Goal: Communication & Community: Answer question/provide support

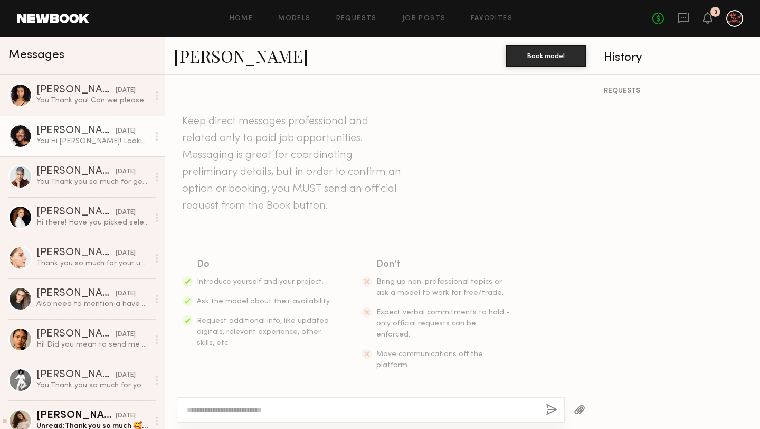
scroll to position [1361, 0]
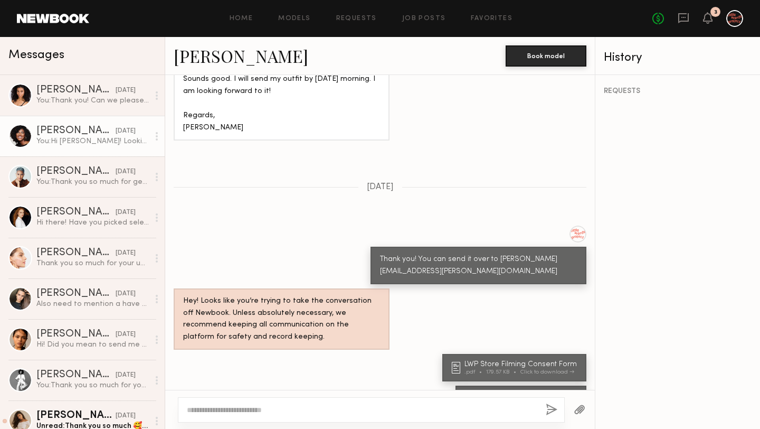
click at [290, 411] on textarea at bounding box center [362, 409] width 351 height 11
paste textarea "**********"
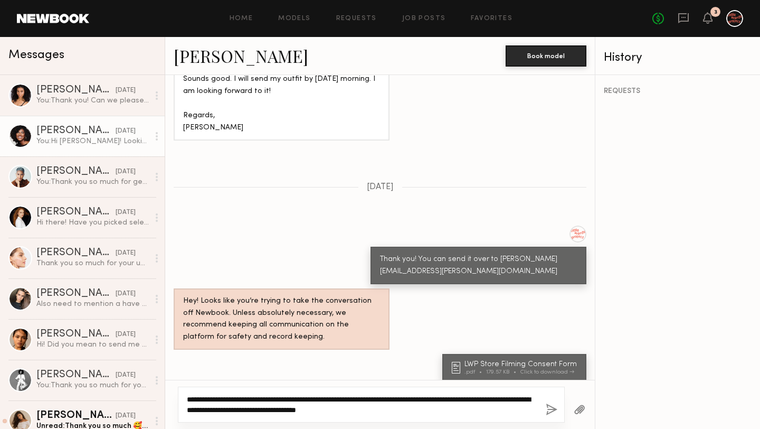
click at [256, 400] on textarea "**********" at bounding box center [362, 404] width 351 height 21
drag, startPoint x: 303, startPoint y: 398, endPoint x: 202, endPoint y: 398, distance: 100.8
click at [202, 398] on textarea "**********" at bounding box center [362, 404] width 351 height 21
click at [304, 399] on textarea "**********" at bounding box center [362, 404] width 351 height 21
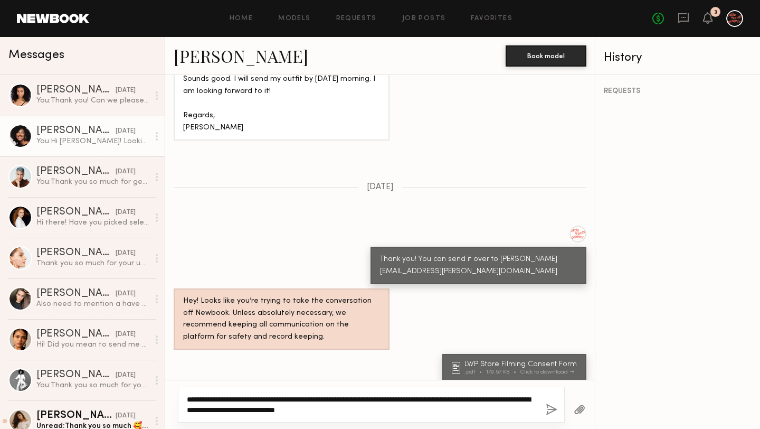
click at [476, 399] on textarea "**********" at bounding box center [362, 404] width 351 height 21
click at [289, 398] on textarea "**********" at bounding box center [362, 404] width 351 height 21
drag, startPoint x: 281, startPoint y: 401, endPoint x: 268, endPoint y: 401, distance: 12.7
click at [268, 401] on textarea "**********" at bounding box center [362, 404] width 351 height 21
click at [278, 394] on textarea "**********" at bounding box center [362, 404] width 351 height 21
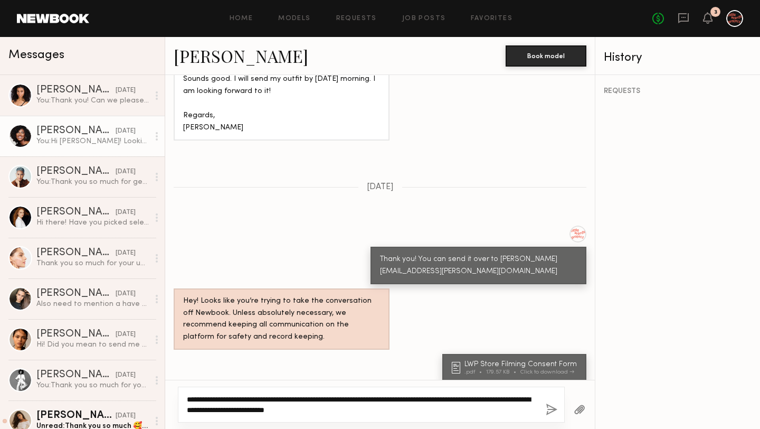
click at [280, 397] on textarea "**********" at bounding box center [362, 404] width 351 height 21
drag, startPoint x: 487, startPoint y: 400, endPoint x: 530, endPoint y: 398, distance: 42.8
click at [530, 398] on textarea "**********" at bounding box center [362, 404] width 351 height 21
click at [246, 409] on textarea "**********" at bounding box center [362, 404] width 351 height 21
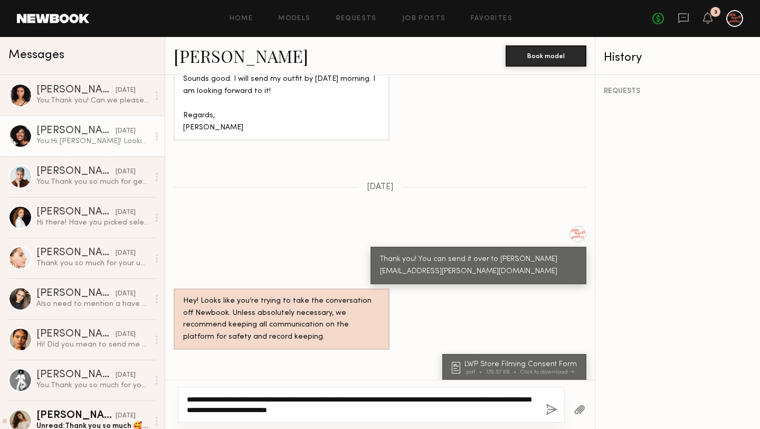
drag, startPoint x: 456, startPoint y: 409, endPoint x: 457, endPoint y: 374, distance: 34.9
click at [457, 374] on div "Keep direct messages professional and related only to paid job opportunities. M…" at bounding box center [380, 252] width 430 height 354
type textarea "**********"
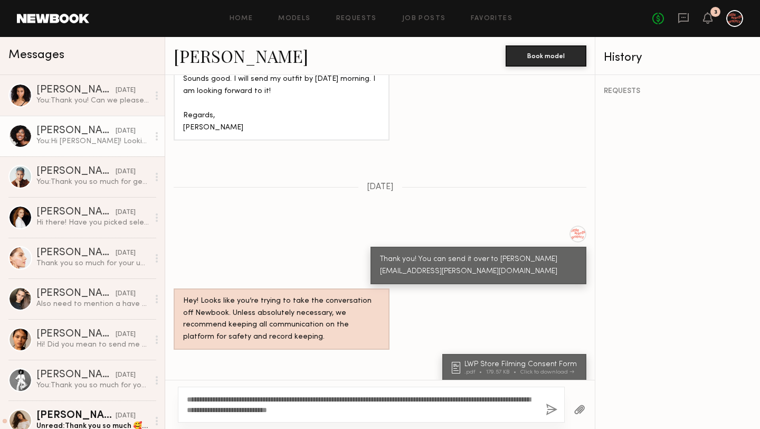
click at [555, 408] on button "button" at bounding box center [552, 409] width 12 height 13
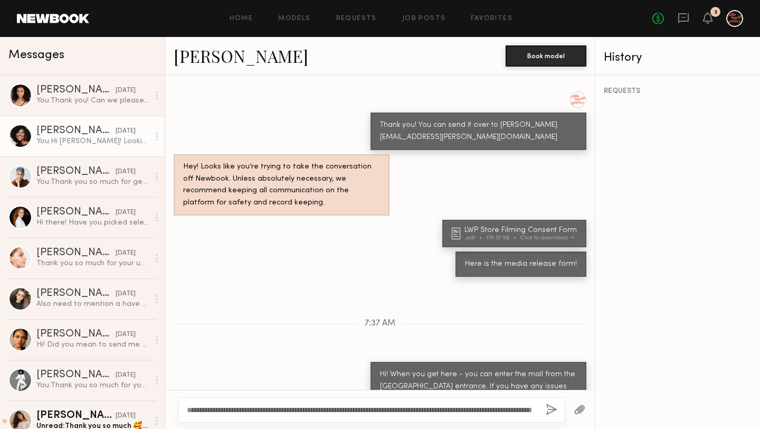
scroll to position [1561, 0]
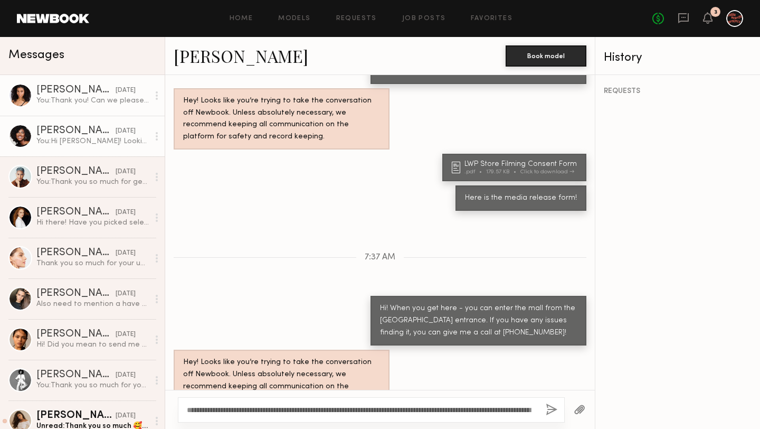
click at [90, 108] on link "[PERSON_NAME] [DATE] You: Thank you! Can we please see an option with the white…" at bounding box center [82, 95] width 165 height 41
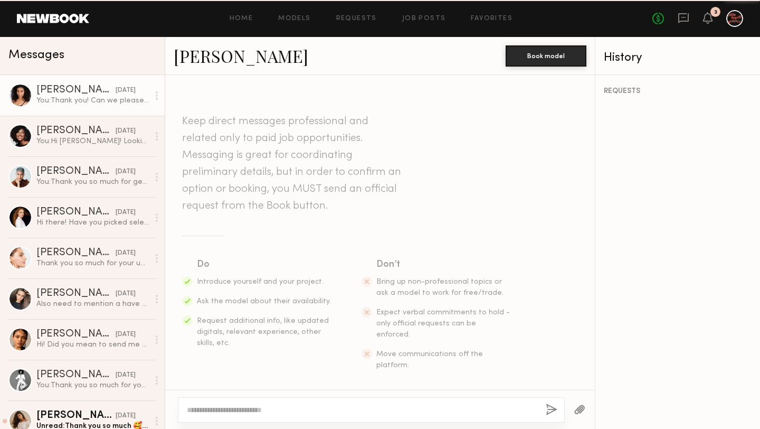
scroll to position [2912, 0]
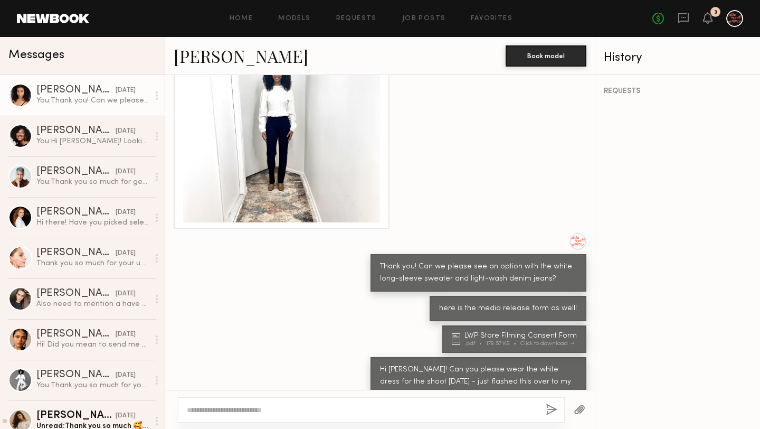
click at [255, 404] on textarea at bounding box center [362, 409] width 351 height 11
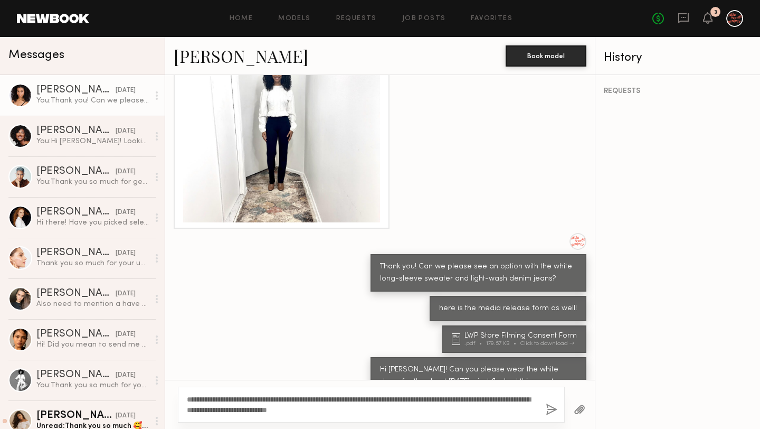
type textarea "**********"
click at [549, 414] on button "button" at bounding box center [552, 409] width 12 height 13
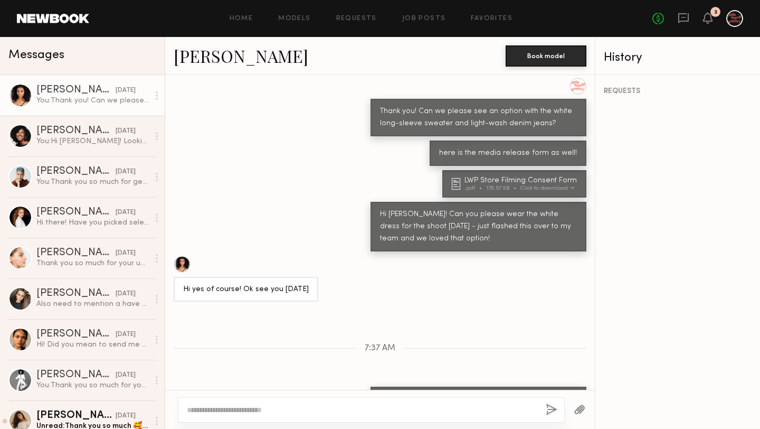
scroll to position [3134, 0]
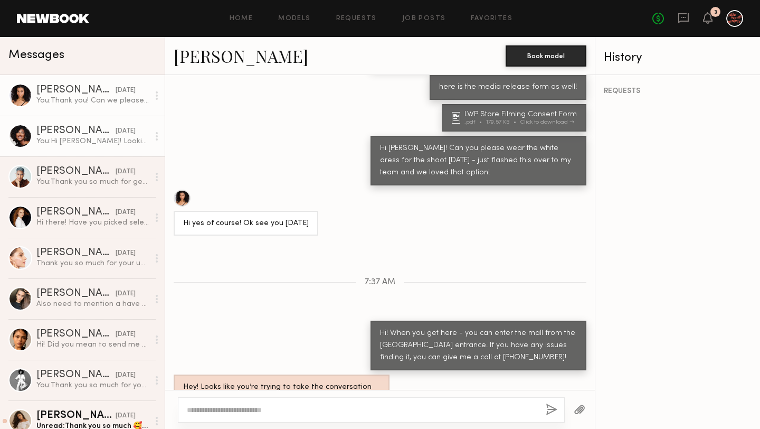
click at [89, 134] on div "[PERSON_NAME]" at bounding box center [75, 131] width 79 height 11
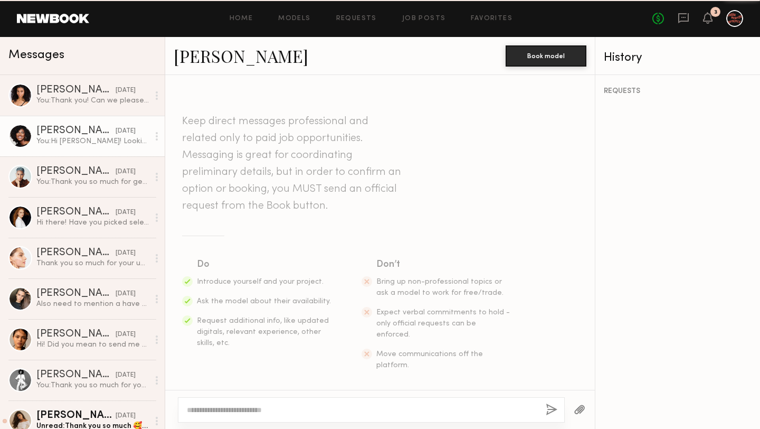
scroll to position [1561, 0]
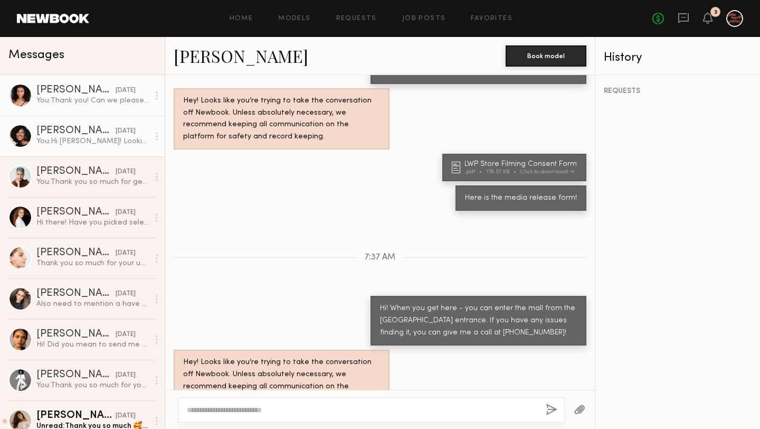
click at [89, 98] on div "You: Thank you! Can we please see an option with the white long-sleeve sweater …" at bounding box center [92, 101] width 112 height 10
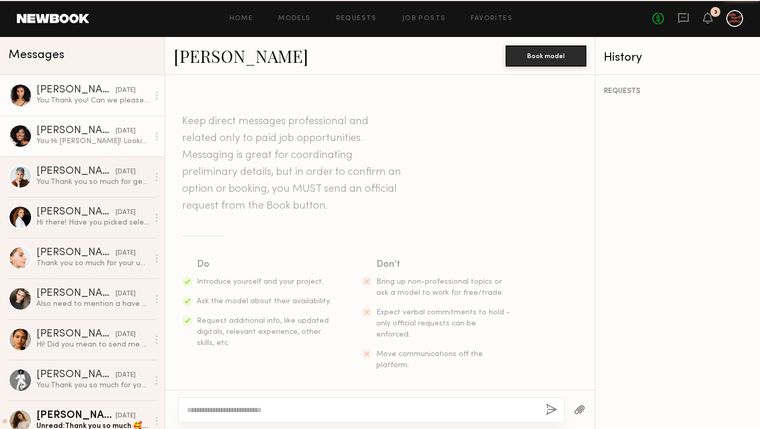
scroll to position [3134, 0]
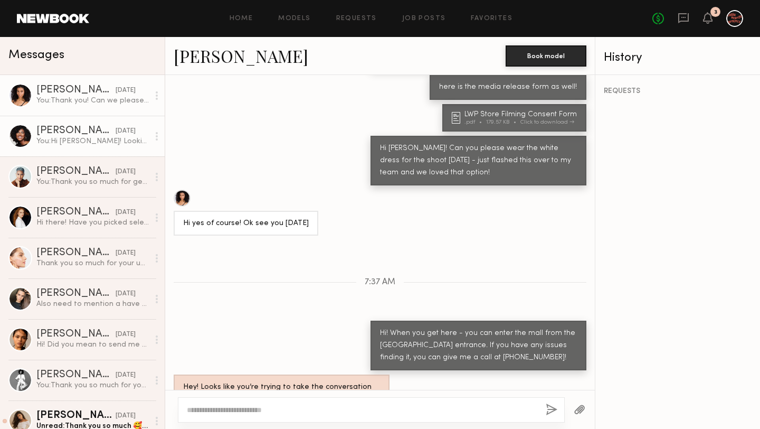
click at [86, 130] on div "[PERSON_NAME]" at bounding box center [75, 131] width 79 height 11
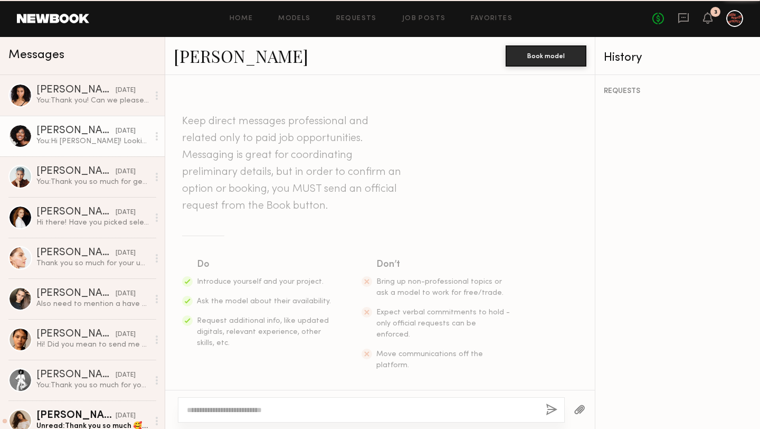
scroll to position [1561, 0]
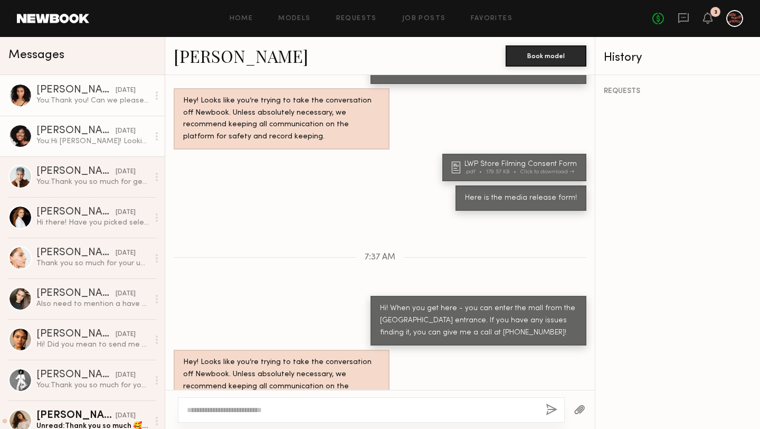
click at [83, 106] on link "[PERSON_NAME] [DATE] You: Thank you! Can we please see an option with the white…" at bounding box center [82, 95] width 165 height 41
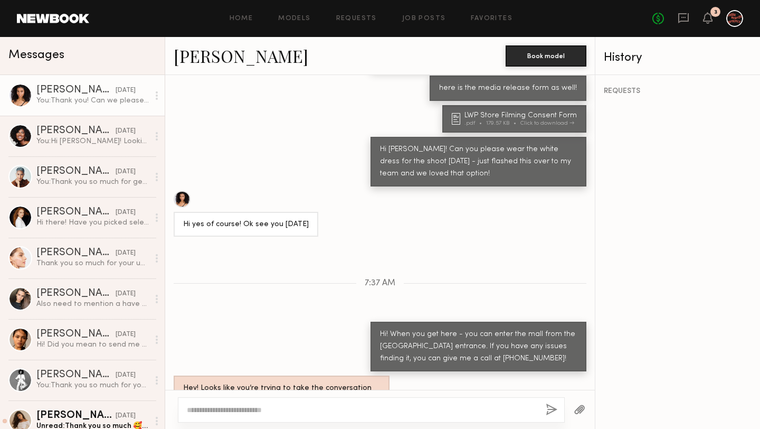
scroll to position [3134, 0]
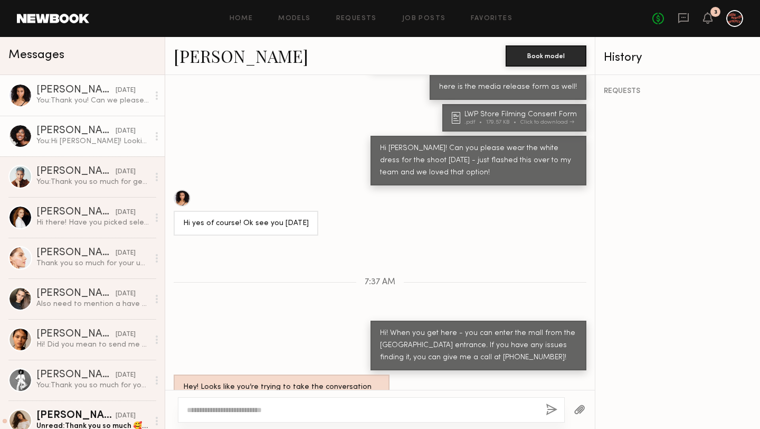
click at [79, 126] on div "[PERSON_NAME]" at bounding box center [75, 131] width 79 height 11
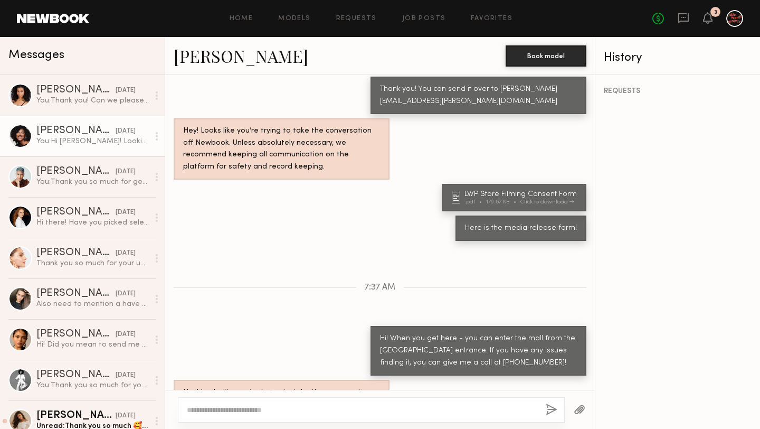
scroll to position [1561, 0]
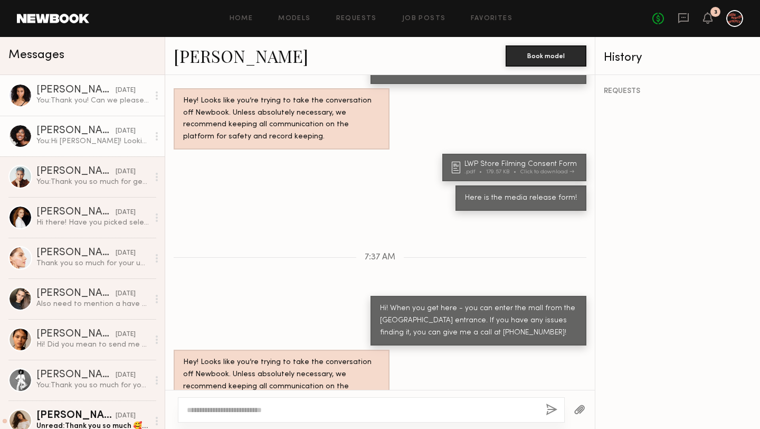
click at [96, 108] on link "[PERSON_NAME] [DATE] You: Thank you! Can we please see an option with the white…" at bounding box center [82, 95] width 165 height 41
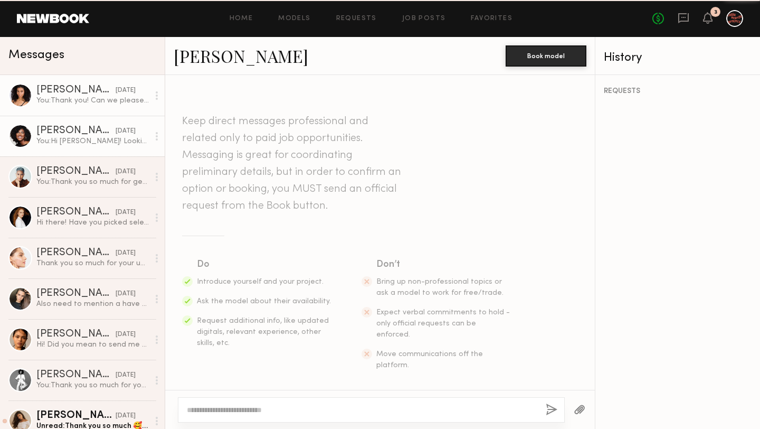
scroll to position [3134, 0]
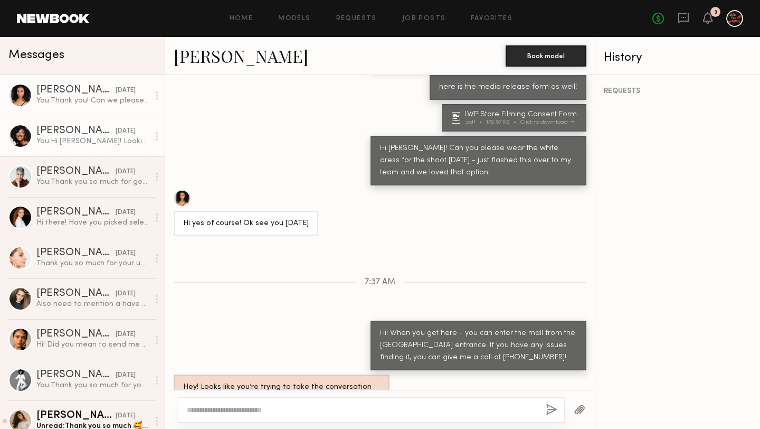
click at [99, 147] on link "[PERSON_NAME] [DATE] You: Hi [PERSON_NAME]! Looking forward to this [DATE] shoo…" at bounding box center [82, 136] width 165 height 41
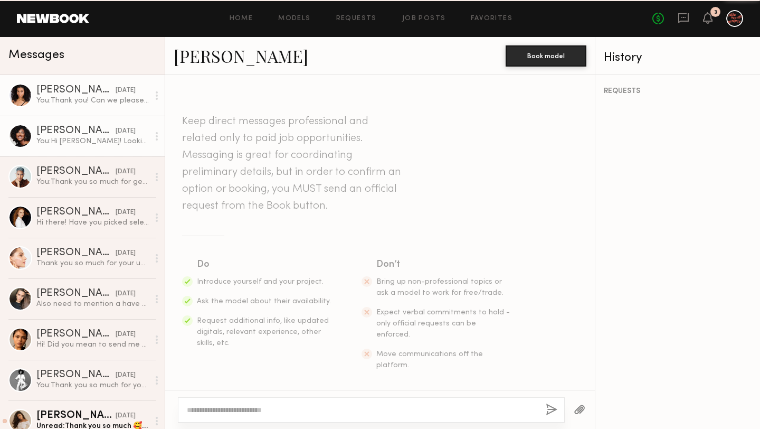
scroll to position [1561, 0]
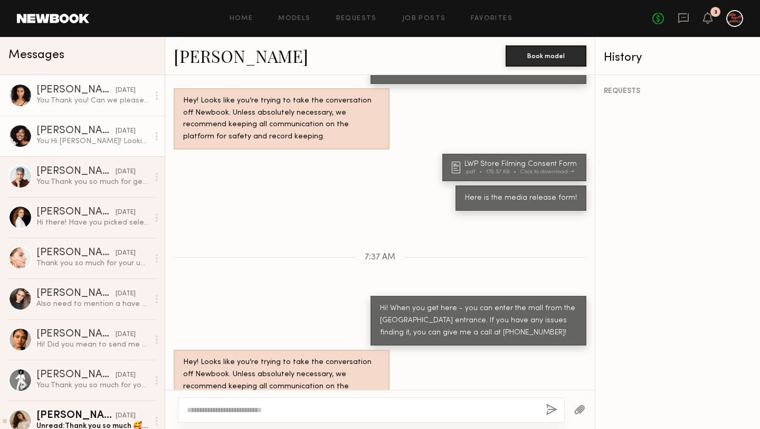
click at [96, 109] on link "[PERSON_NAME] [DATE] You: Thank you! Can we please see an option with the white…" at bounding box center [82, 95] width 165 height 41
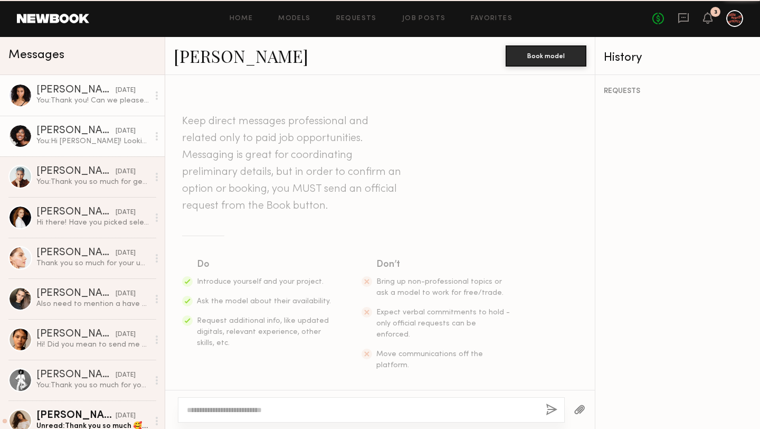
scroll to position [3134, 0]
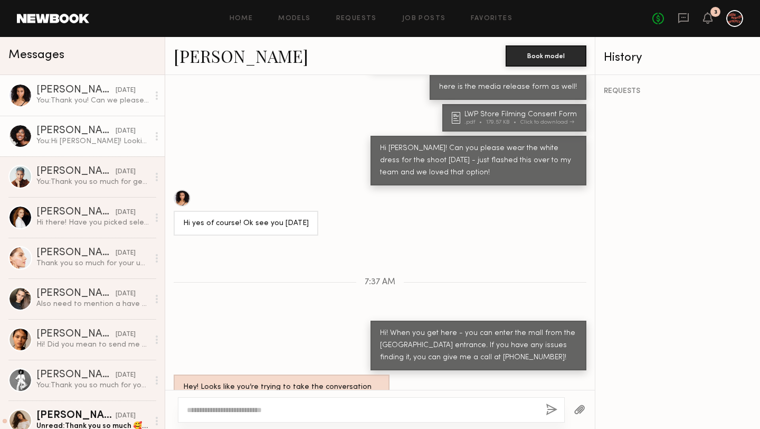
click at [91, 136] on div "You: Hi [PERSON_NAME]! Looking forward to this [DATE] shoot. Here is the deck (…" at bounding box center [92, 141] width 112 height 10
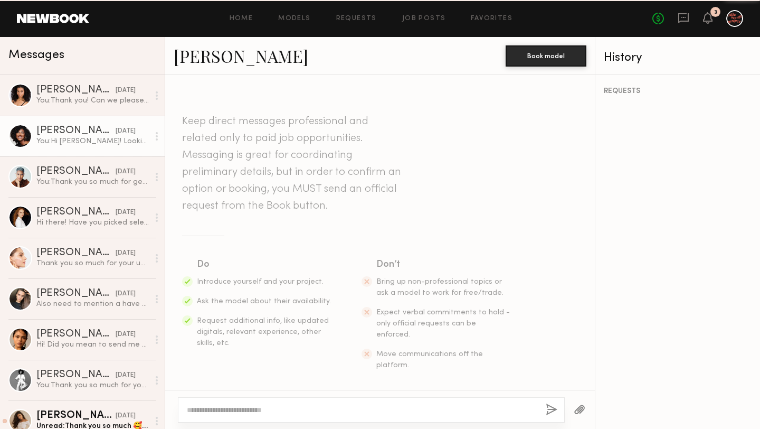
scroll to position [1561, 0]
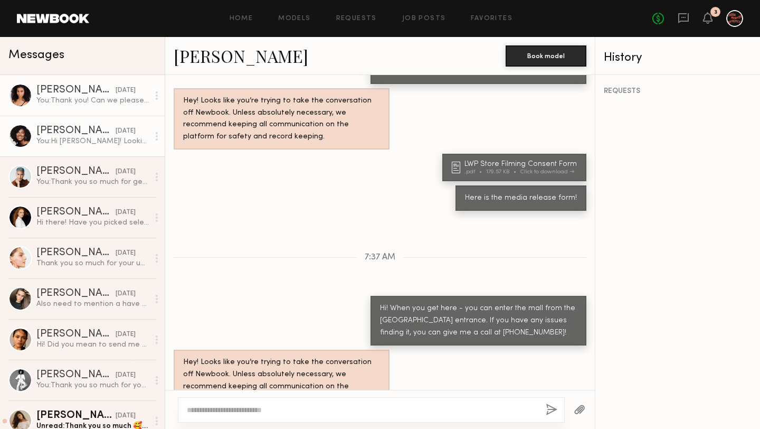
click at [89, 93] on div "[PERSON_NAME]" at bounding box center [75, 90] width 79 height 11
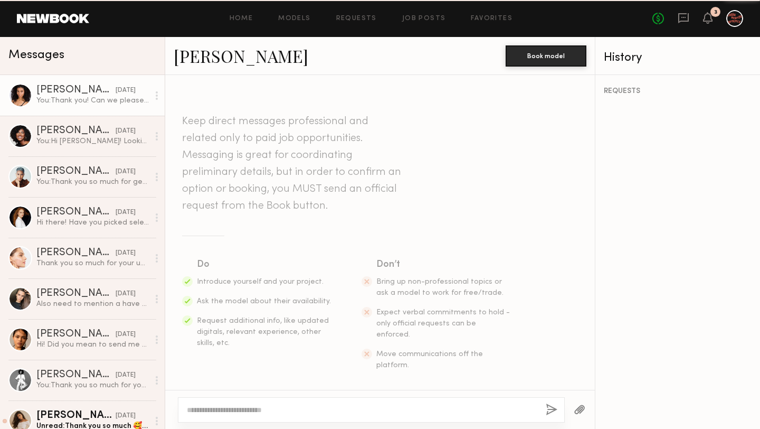
scroll to position [3134, 0]
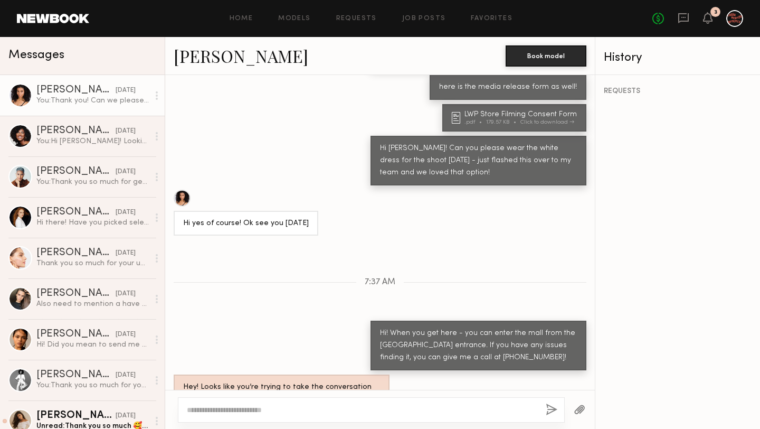
click at [77, 92] on div "[PERSON_NAME]" at bounding box center [75, 90] width 79 height 11
click at [81, 152] on link "[PERSON_NAME] [DATE] You: Hi [PERSON_NAME]! Looking forward to this [DATE] shoo…" at bounding box center [82, 136] width 165 height 41
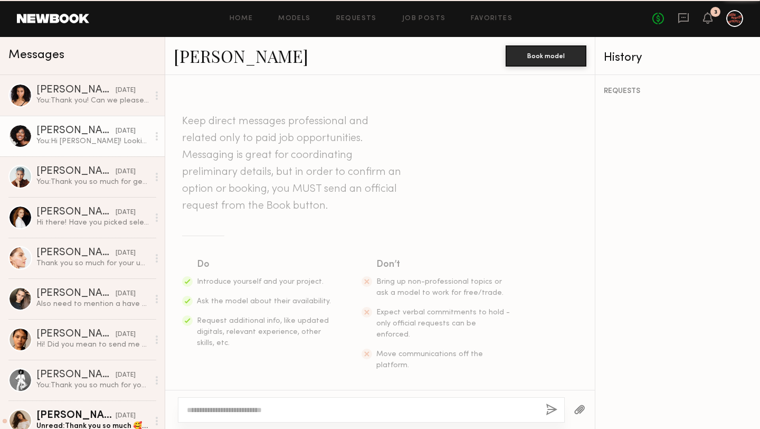
scroll to position [1561, 0]
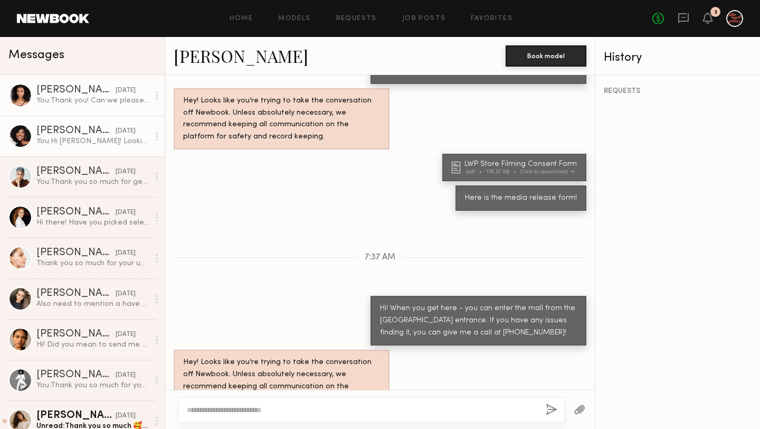
click at [88, 106] on link "[PERSON_NAME] [DATE] You: Thank you! Can we please see an option with the white…" at bounding box center [82, 95] width 165 height 41
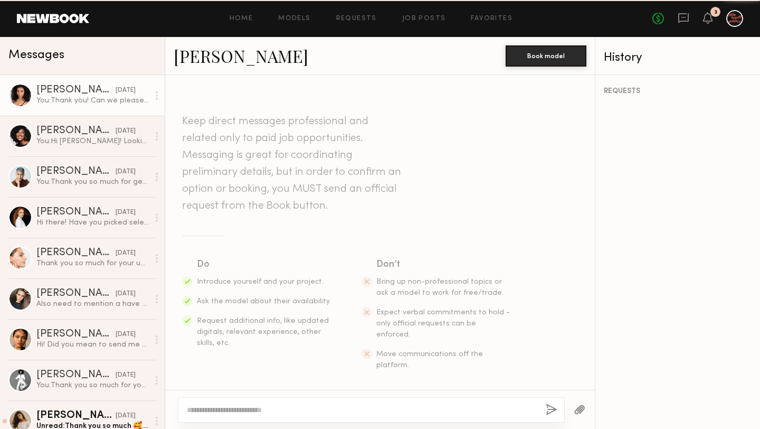
scroll to position [3134, 0]
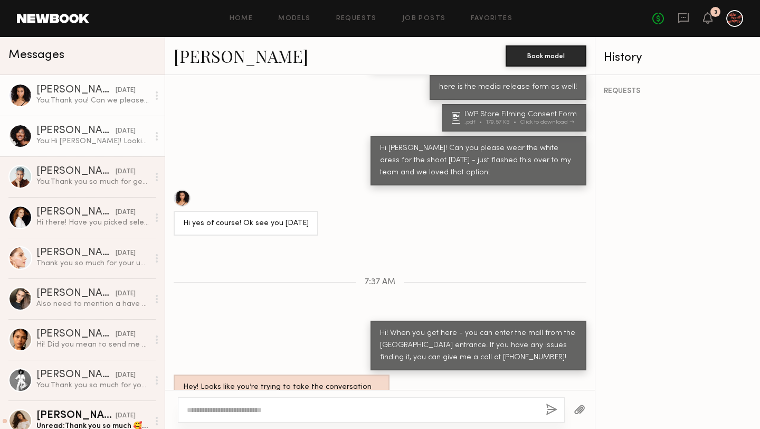
click at [82, 137] on div "You: Hi [PERSON_NAME]! Looking forward to this [DATE] shoot. Here is the deck (…" at bounding box center [92, 141] width 112 height 10
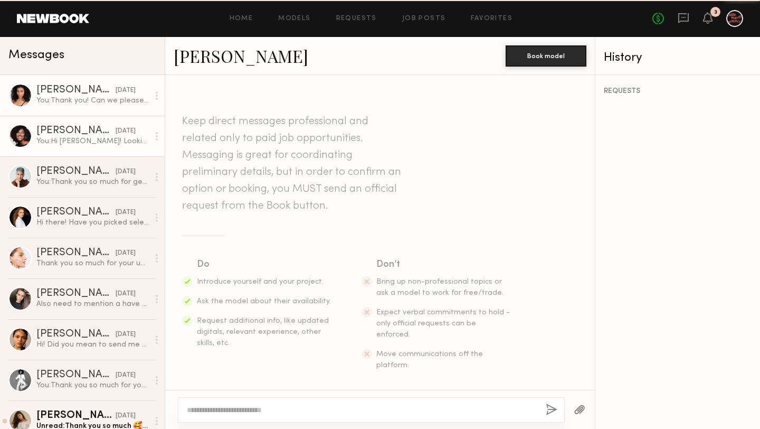
scroll to position [1561, 0]
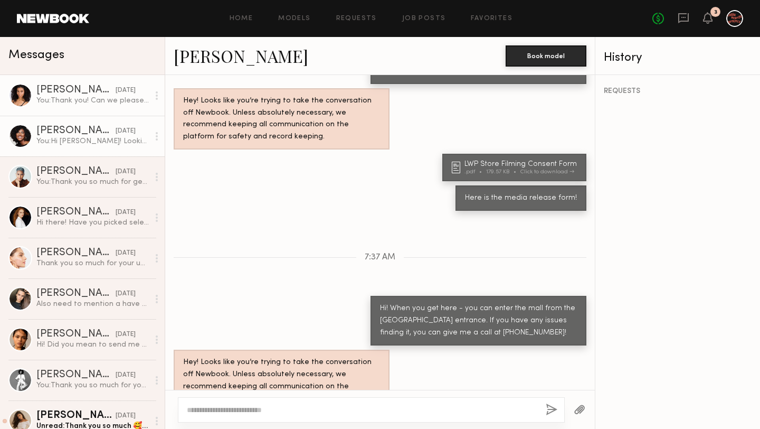
click at [89, 108] on link "[PERSON_NAME] [DATE] You: Thank you! Can we please see an option with the white…" at bounding box center [82, 95] width 165 height 41
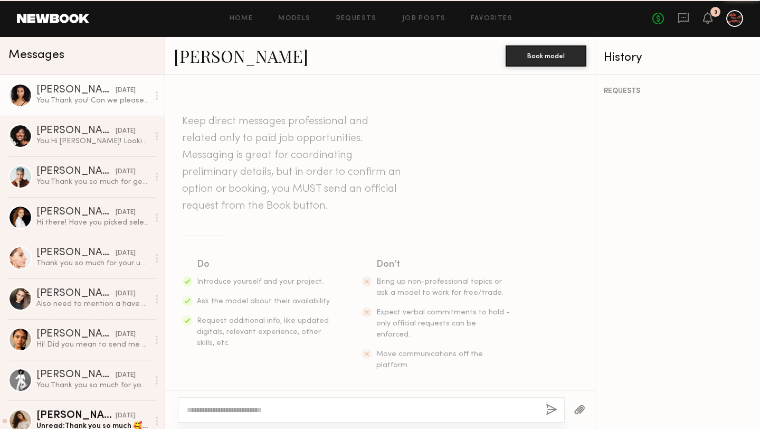
scroll to position [3134, 0]
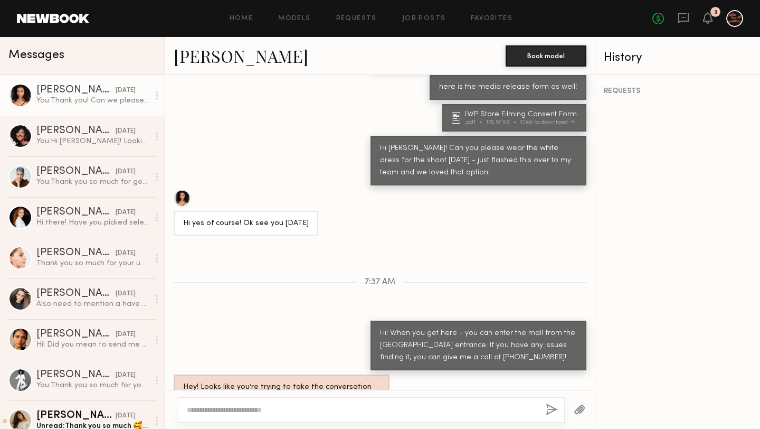
click at [227, 60] on link "[PERSON_NAME]" at bounding box center [241, 55] width 135 height 23
click at [223, 63] on link "[PERSON_NAME]" at bounding box center [241, 55] width 135 height 23
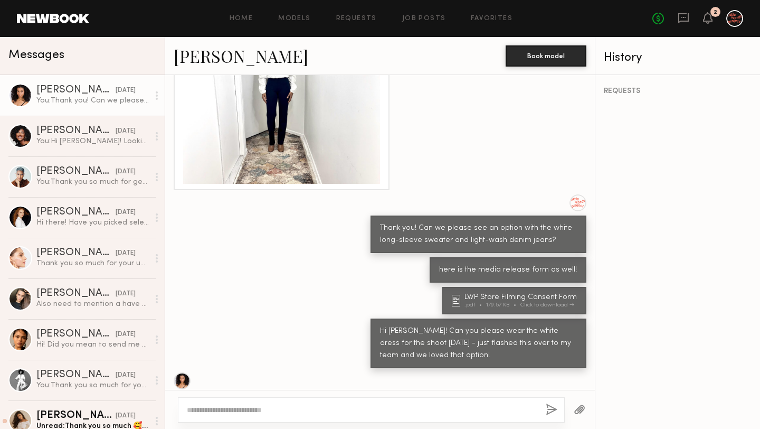
click at [235, 56] on link "[PERSON_NAME]" at bounding box center [241, 55] width 135 height 23
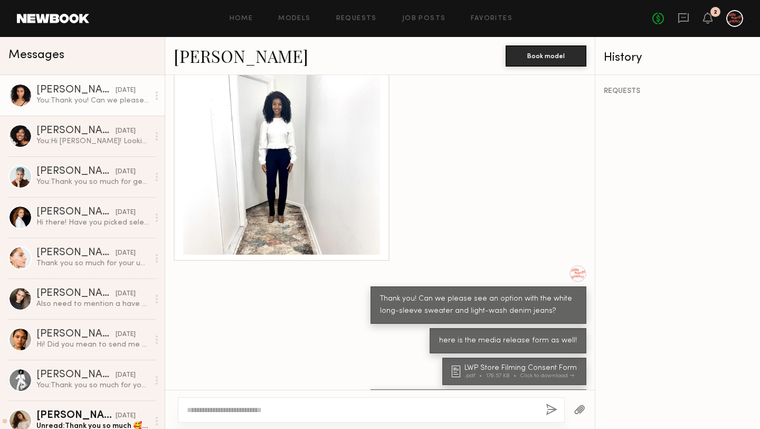
scroll to position [3134, 0]
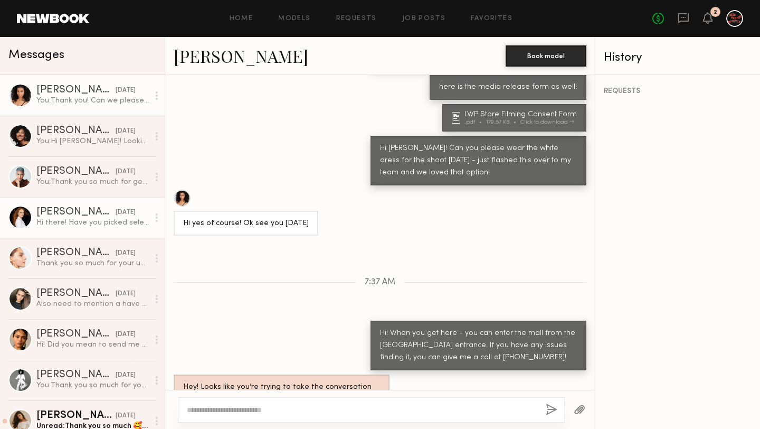
click at [89, 206] on link "[PERSON_NAME] [DATE] Hi there! Have you picked selects for this project? I’m st…" at bounding box center [82, 217] width 165 height 41
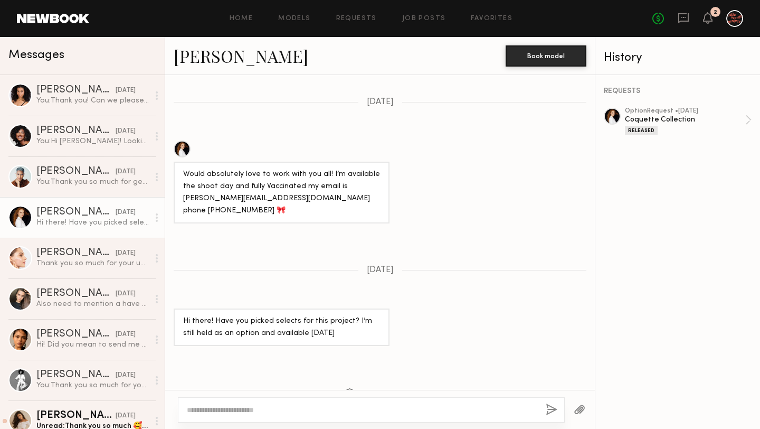
scroll to position [378, 0]
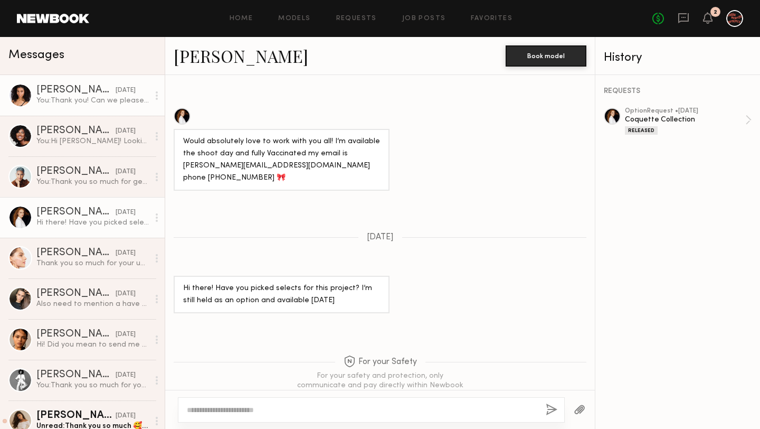
click at [83, 104] on div "You: Thank you! Can we please see an option with the white long-sleeve sweater …" at bounding box center [92, 101] width 112 height 10
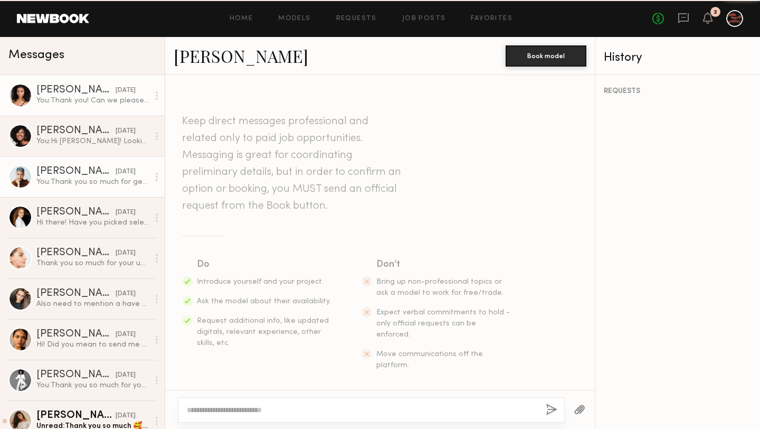
scroll to position [3134, 0]
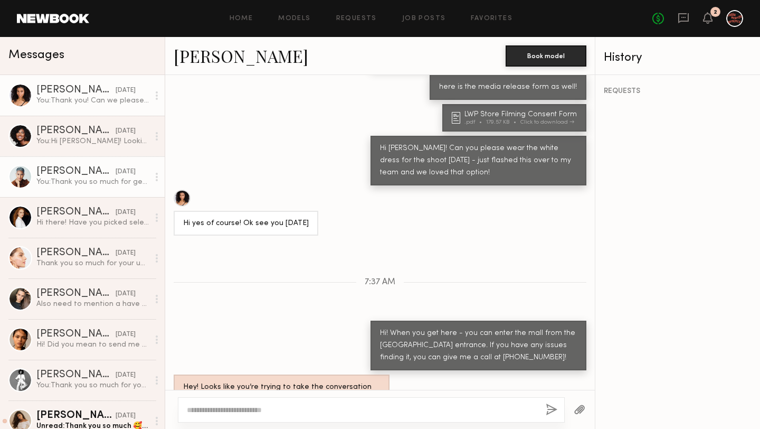
click at [116, 171] on div "[DATE]" at bounding box center [126, 172] width 20 height 10
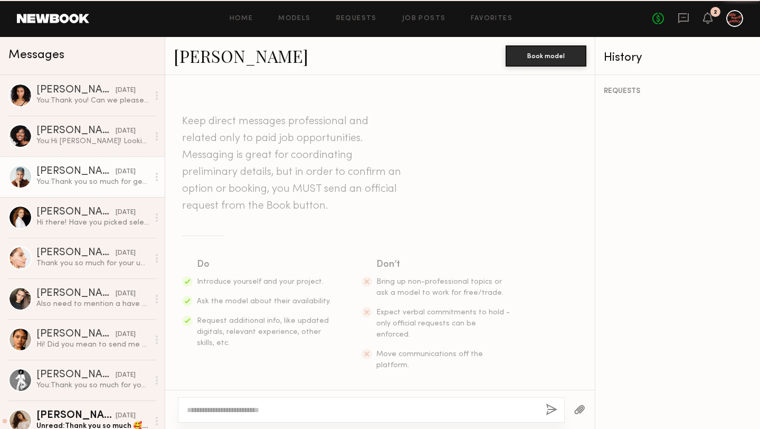
scroll to position [1191, 0]
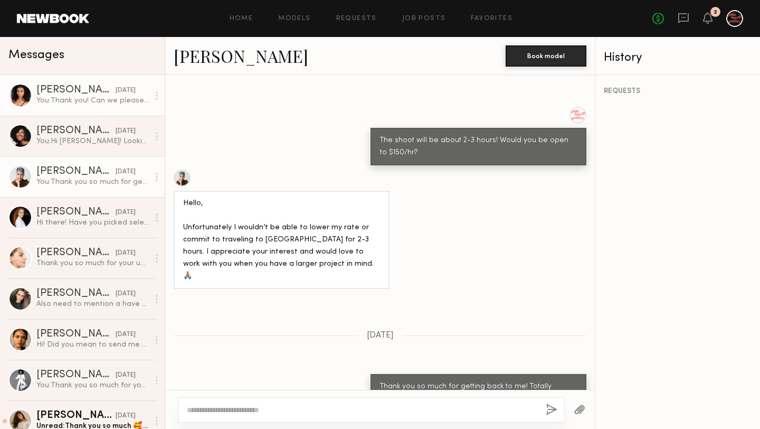
click at [96, 103] on div "You: Thank you! Can we please see an option with the white long-sleeve sweater …" at bounding box center [92, 101] width 112 height 10
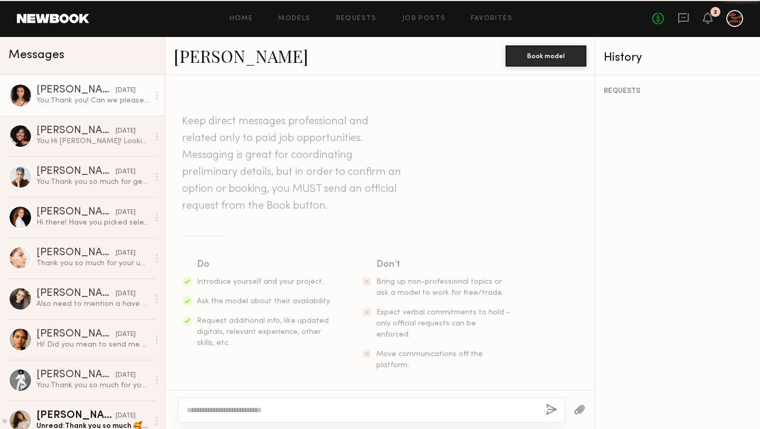
scroll to position [3134, 0]
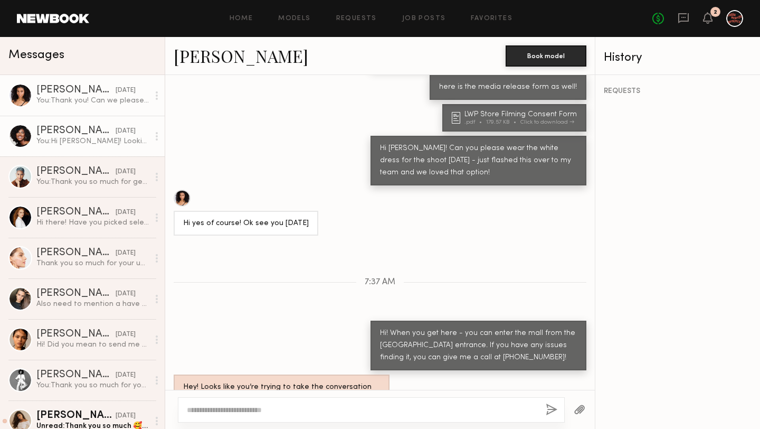
click at [81, 128] on div "[PERSON_NAME]" at bounding box center [75, 131] width 79 height 11
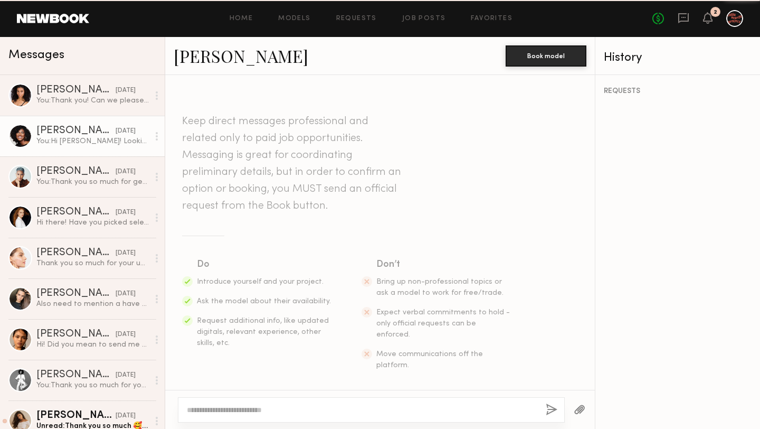
scroll to position [1561, 0]
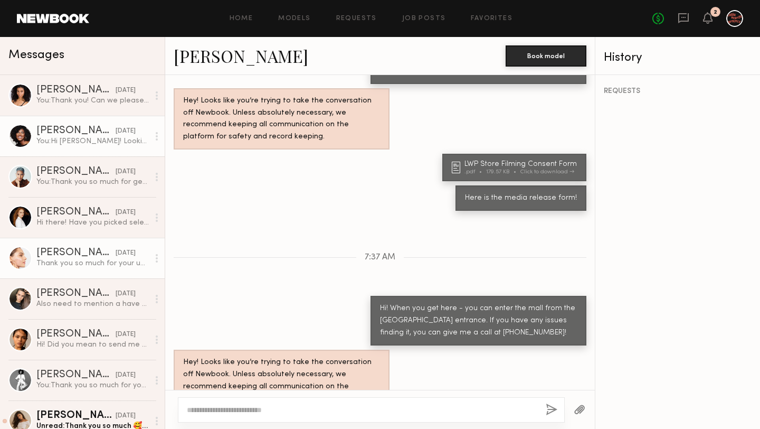
click at [97, 258] on div "Thank you so much for your understanding. Let’s keep in touch, and I wish you a…" at bounding box center [92, 263] width 112 height 10
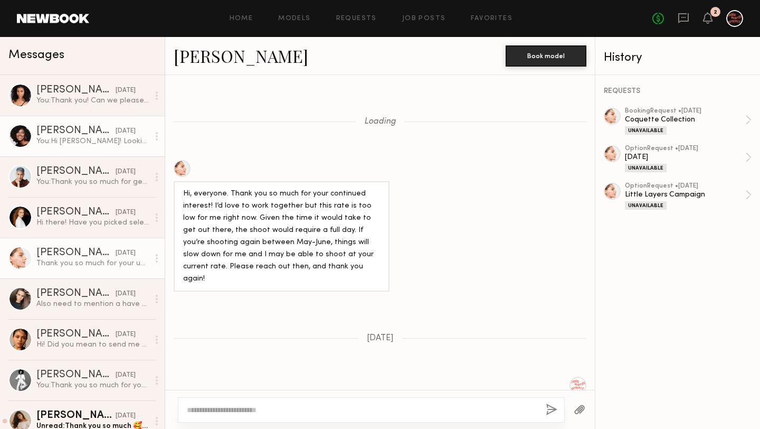
scroll to position [543, 0]
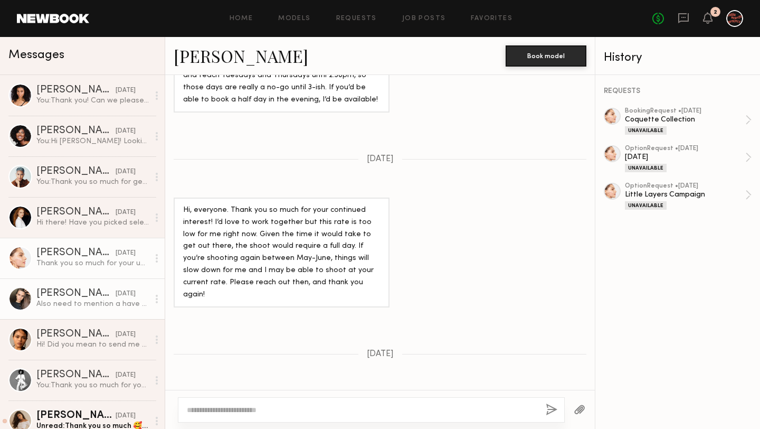
click at [92, 290] on div "[PERSON_NAME]" at bounding box center [75, 293] width 79 height 11
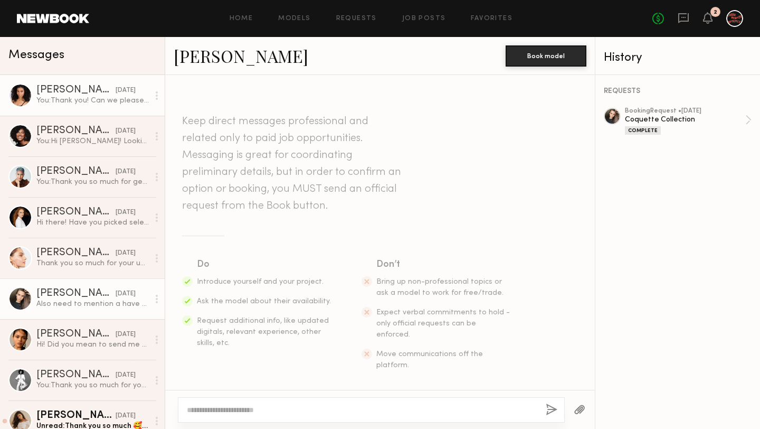
click at [81, 99] on div "You: Thank you! Can we please see an option with the white long-sleeve sweater …" at bounding box center [92, 101] width 112 height 10
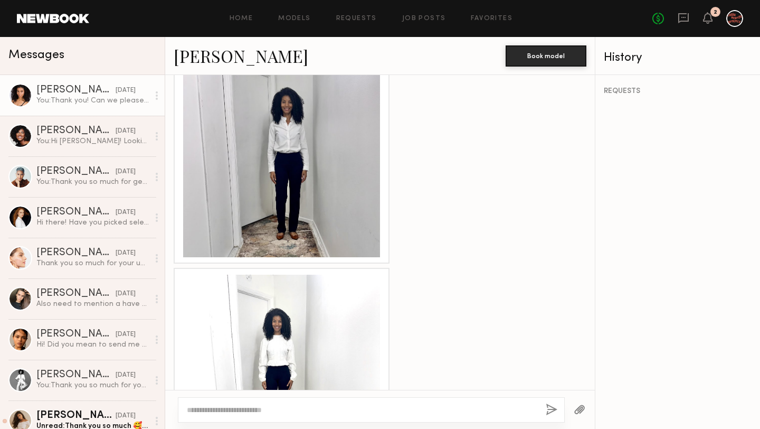
scroll to position [3134, 0]
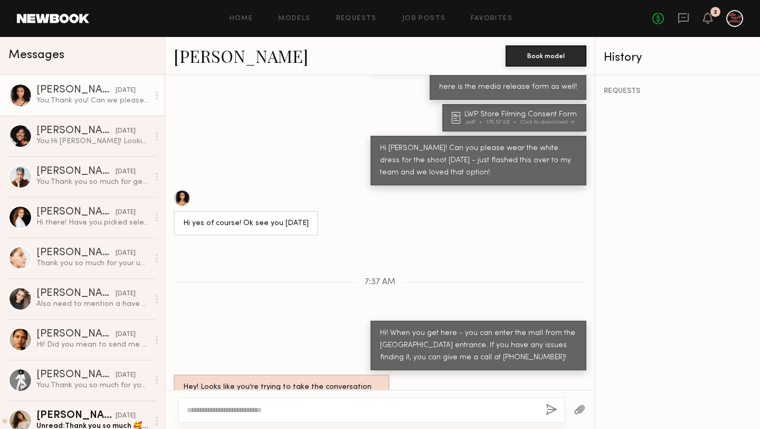
click at [227, 46] on link "[PERSON_NAME]" at bounding box center [241, 55] width 135 height 23
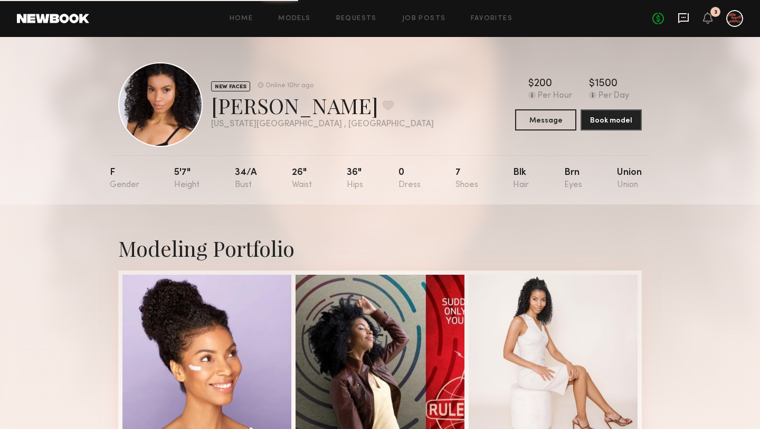
click at [685, 17] on icon at bounding box center [684, 17] width 4 height 1
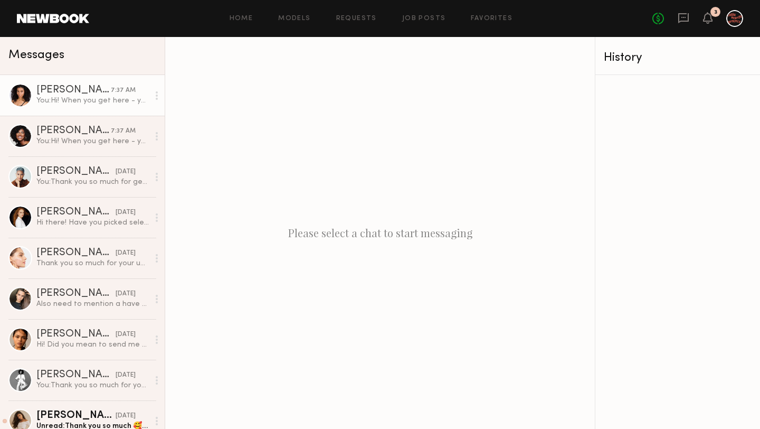
click at [89, 105] on div "You: Hi! When you get here - you can enter the mall from the Cheesecake Factory…" at bounding box center [92, 101] width 112 height 10
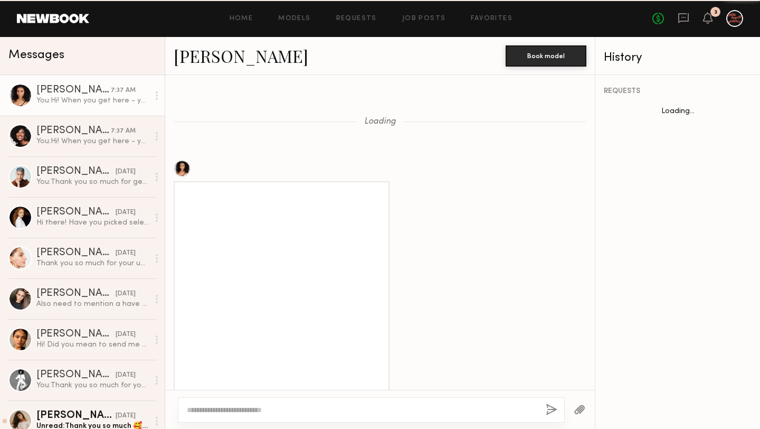
scroll to position [1081, 0]
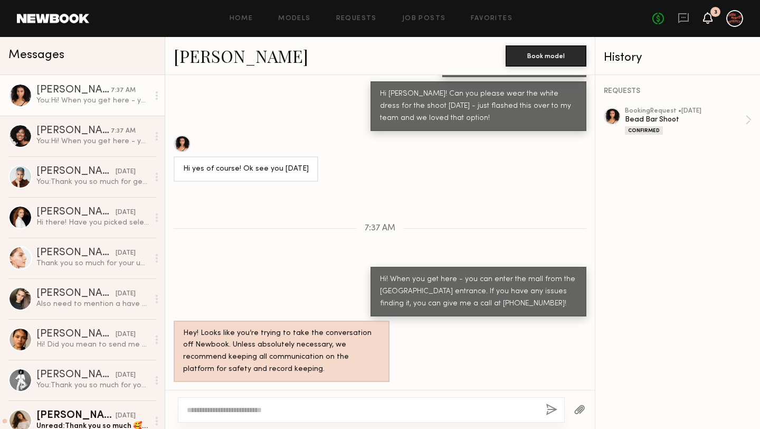
click at [705, 23] on icon at bounding box center [708, 18] width 10 height 12
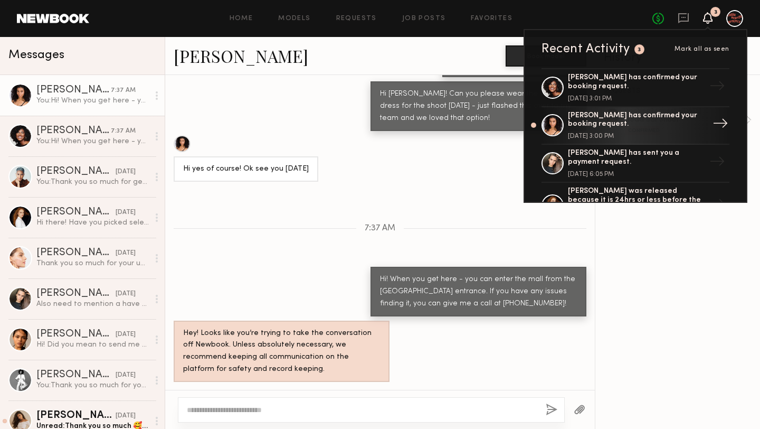
click at [623, 123] on div "Danielle V. has confirmed your booking request." at bounding box center [636, 120] width 137 height 18
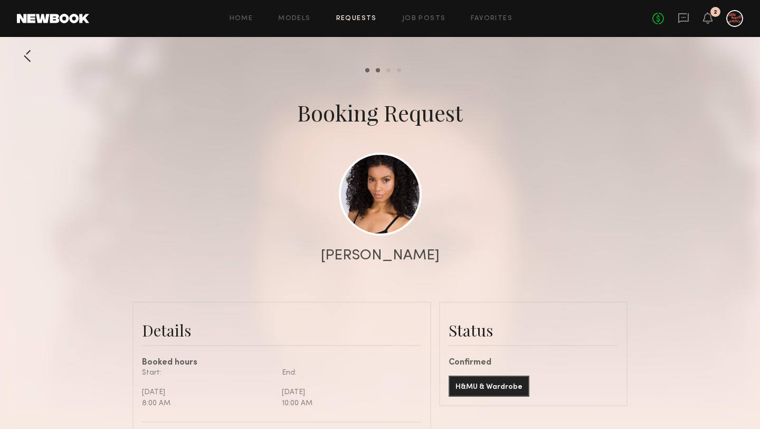
click at [25, 54] on div at bounding box center [27, 55] width 21 height 21
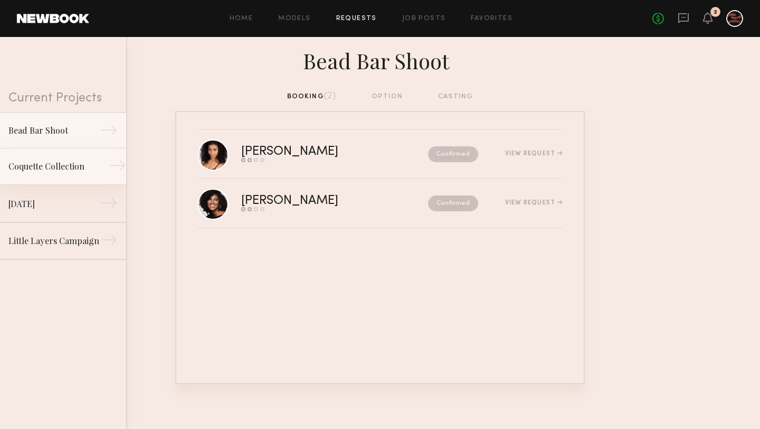
click at [76, 162] on div "Coquette Collection" at bounding box center [54, 166] width 92 height 13
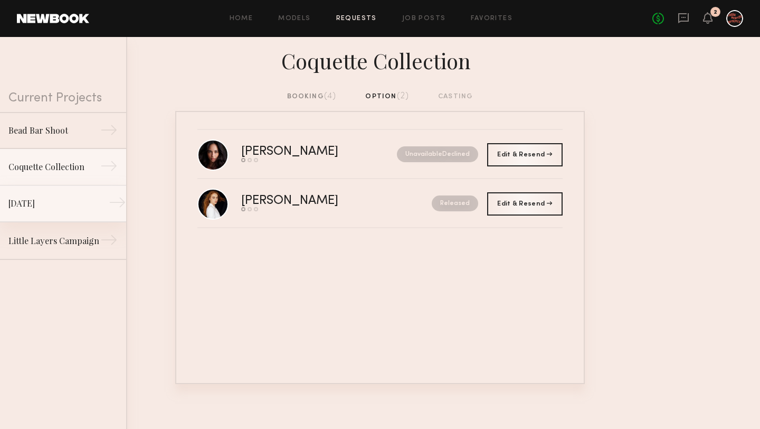
click at [54, 196] on link "Valentine's Day →" at bounding box center [63, 203] width 126 height 37
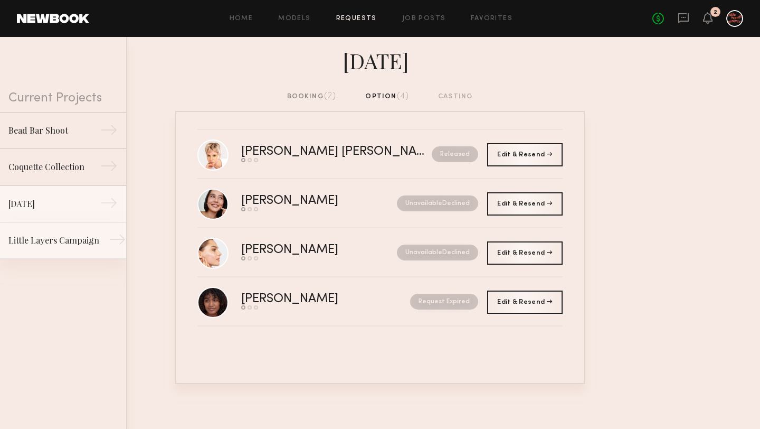
click at [39, 243] on div "Little Layers Campaign" at bounding box center [54, 240] width 92 height 13
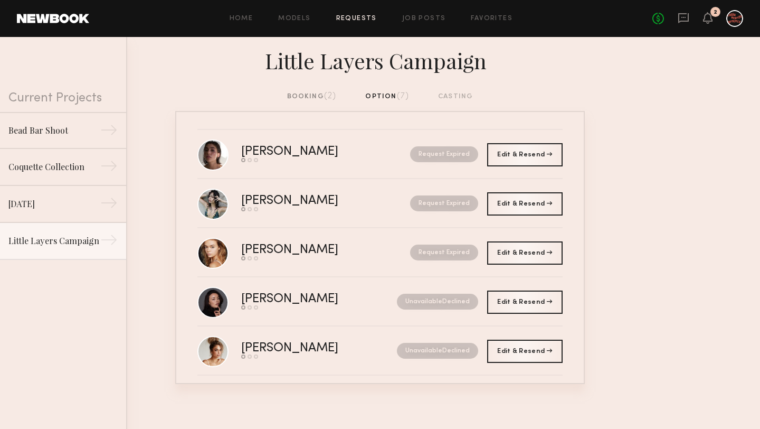
click at [394, 98] on div "booking (2) option (7) casting" at bounding box center [380, 97] width 186 height 12
click at [306, 95] on div "booking (2)" at bounding box center [312, 97] width 50 height 12
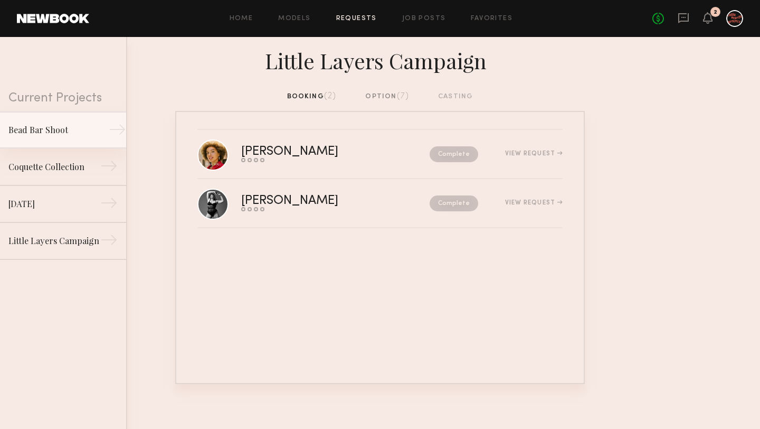
click at [64, 129] on div "Bead Bar Shoot" at bounding box center [54, 130] width 92 height 13
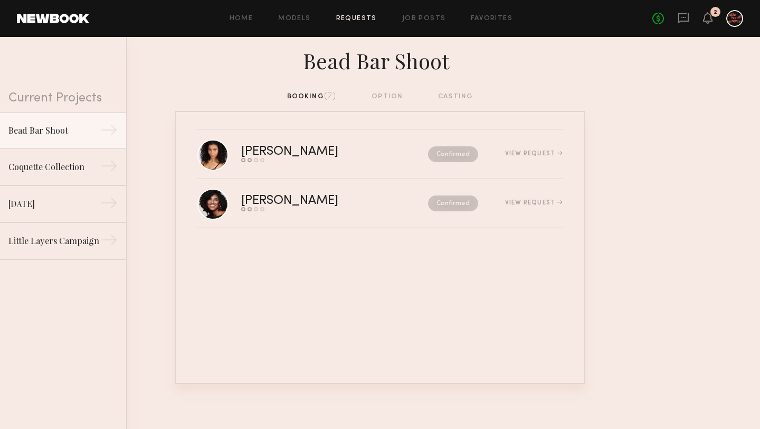
click at [392, 99] on div "booking (2) option casting" at bounding box center [380, 97] width 186 height 12
click at [458, 103] on div "booking (2) option casting" at bounding box center [380, 101] width 760 height 20
click at [457, 96] on div "booking (2) option casting" at bounding box center [380, 97] width 186 height 12
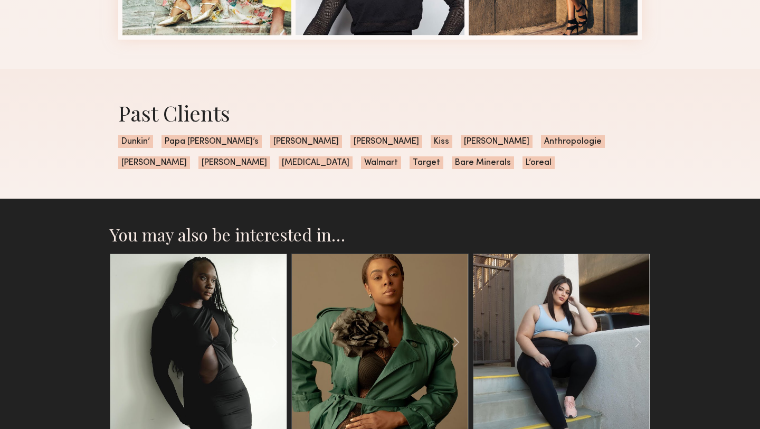
scroll to position [952, 0]
